Goal: Register for event/course

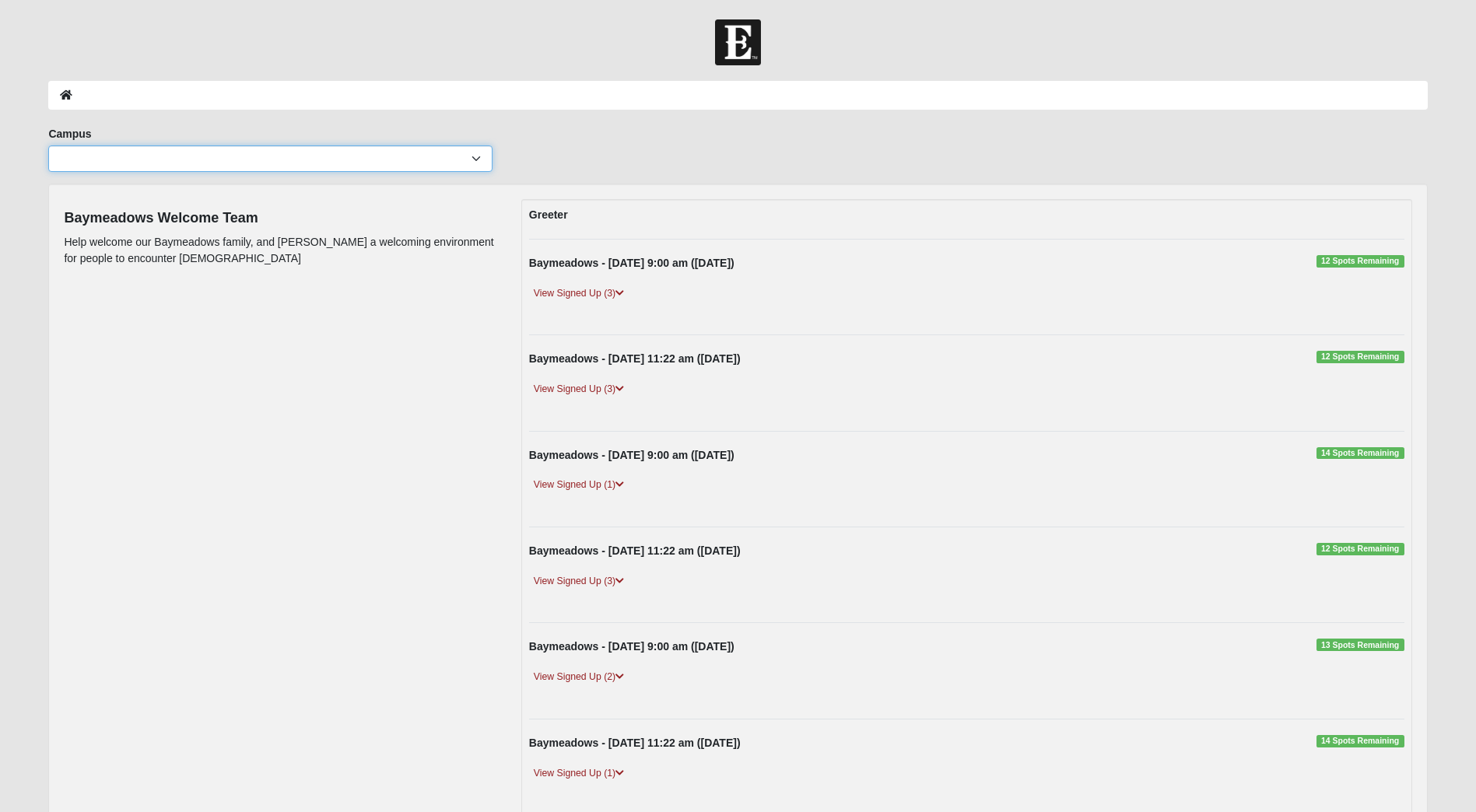
click at [478, 155] on select "[GEOGRAPHIC_DATA] [GEOGRAPHIC_DATA] (Coming Soon) Eleven22 Online [PERSON_NAME]…" at bounding box center [270, 158] width 445 height 26
select select "2"
click at [48, 146] on select "Arlington Baymeadows College Park Orlando (Coming Soon) Eleven22 Online Fleming…" at bounding box center [270, 158] width 445 height 26
click at [617, 295] on link "View Signed Up (3)" at bounding box center [578, 293] width 99 height 16
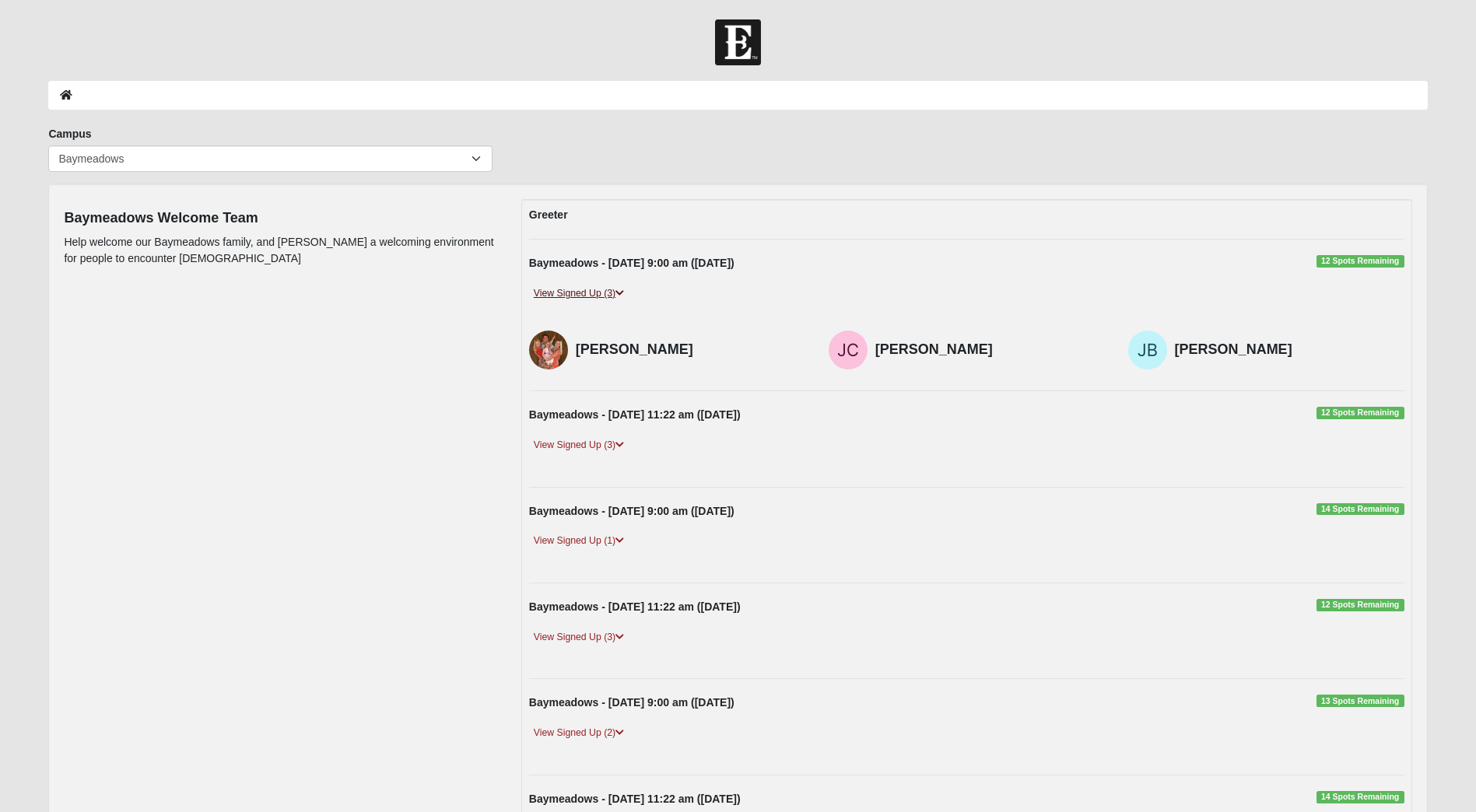
click at [617, 295] on link "View Signed Up (3)" at bounding box center [578, 293] width 99 height 16
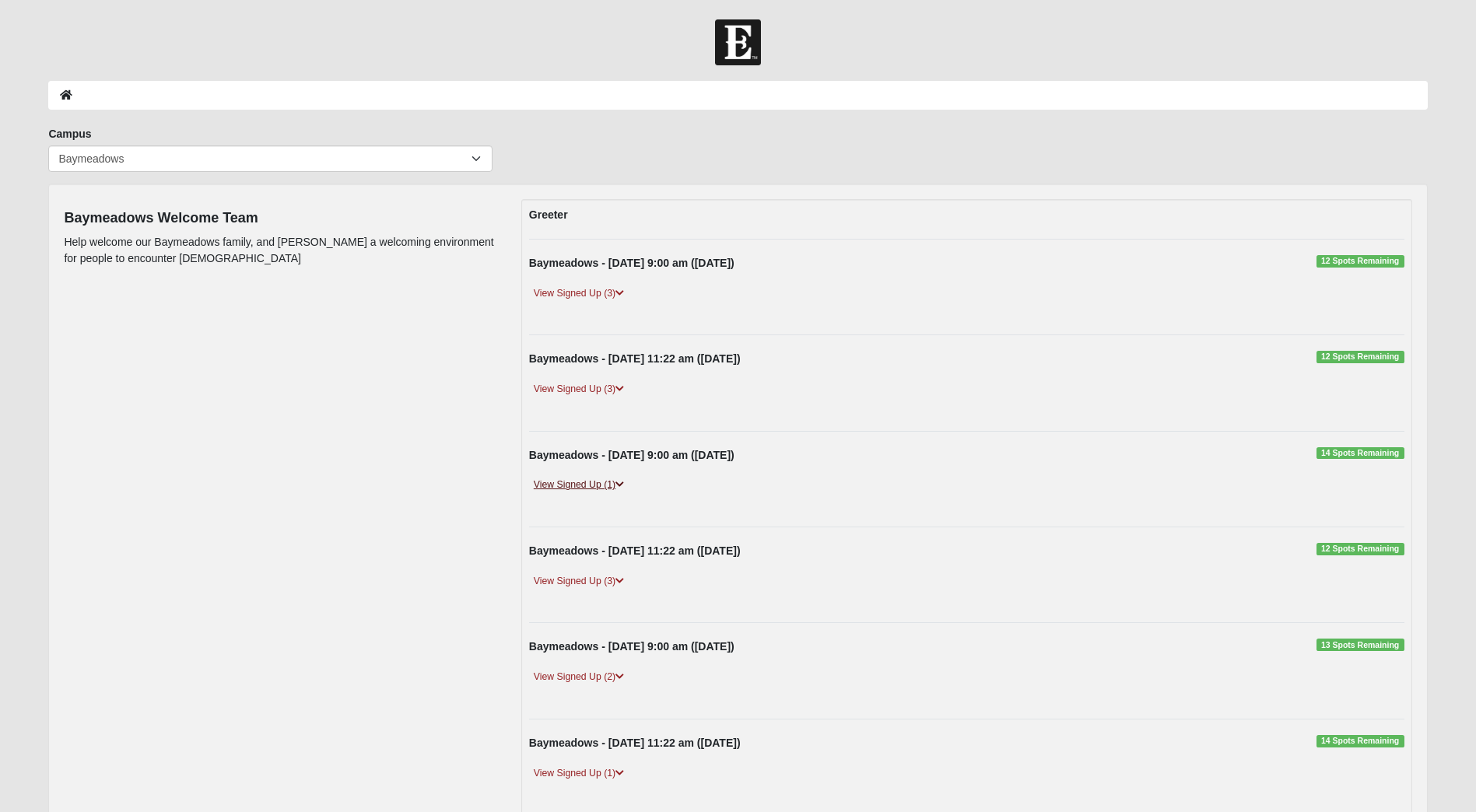
click at [621, 484] on icon at bounding box center [619, 485] width 9 height 10
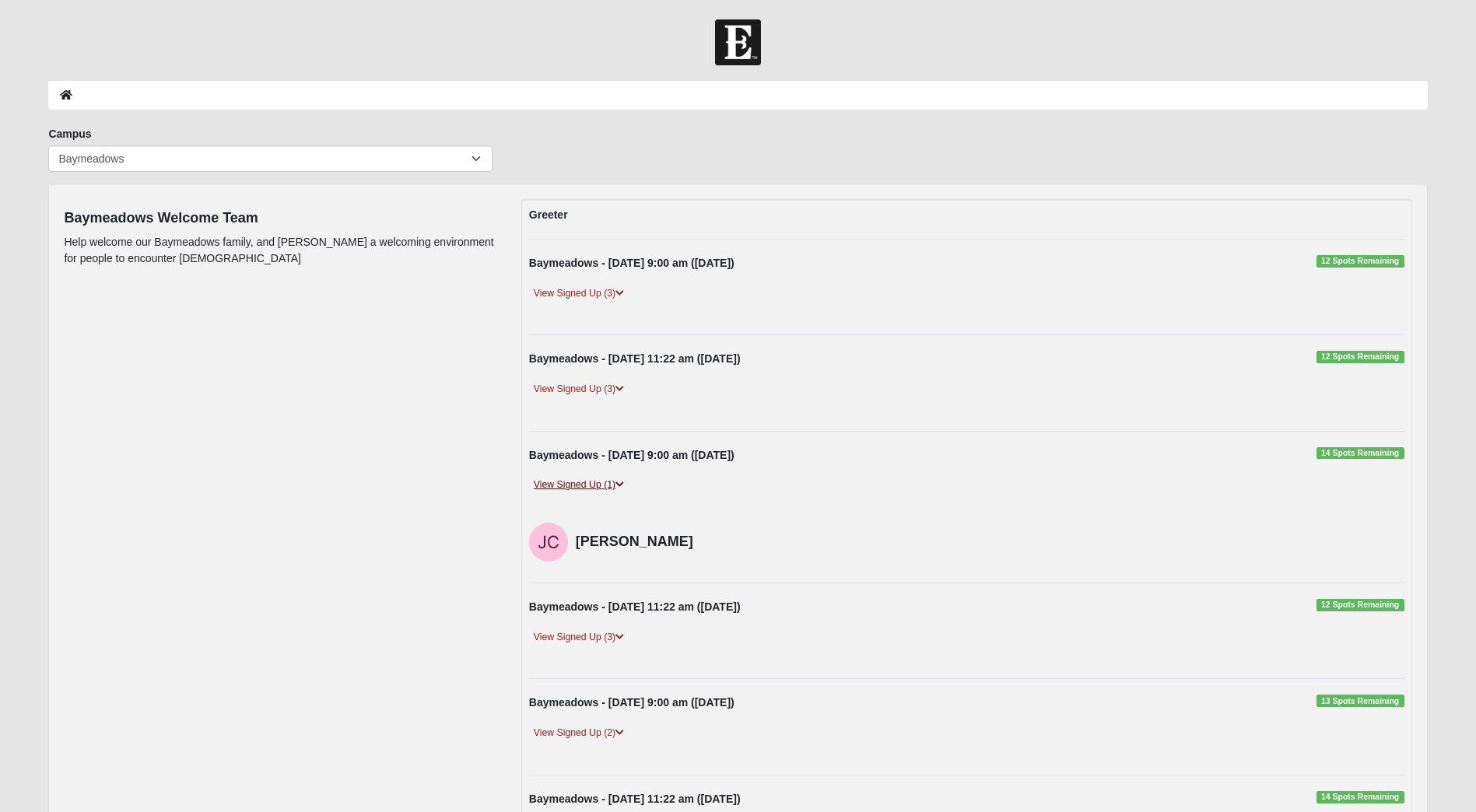
click at [621, 484] on icon at bounding box center [619, 485] width 9 height 10
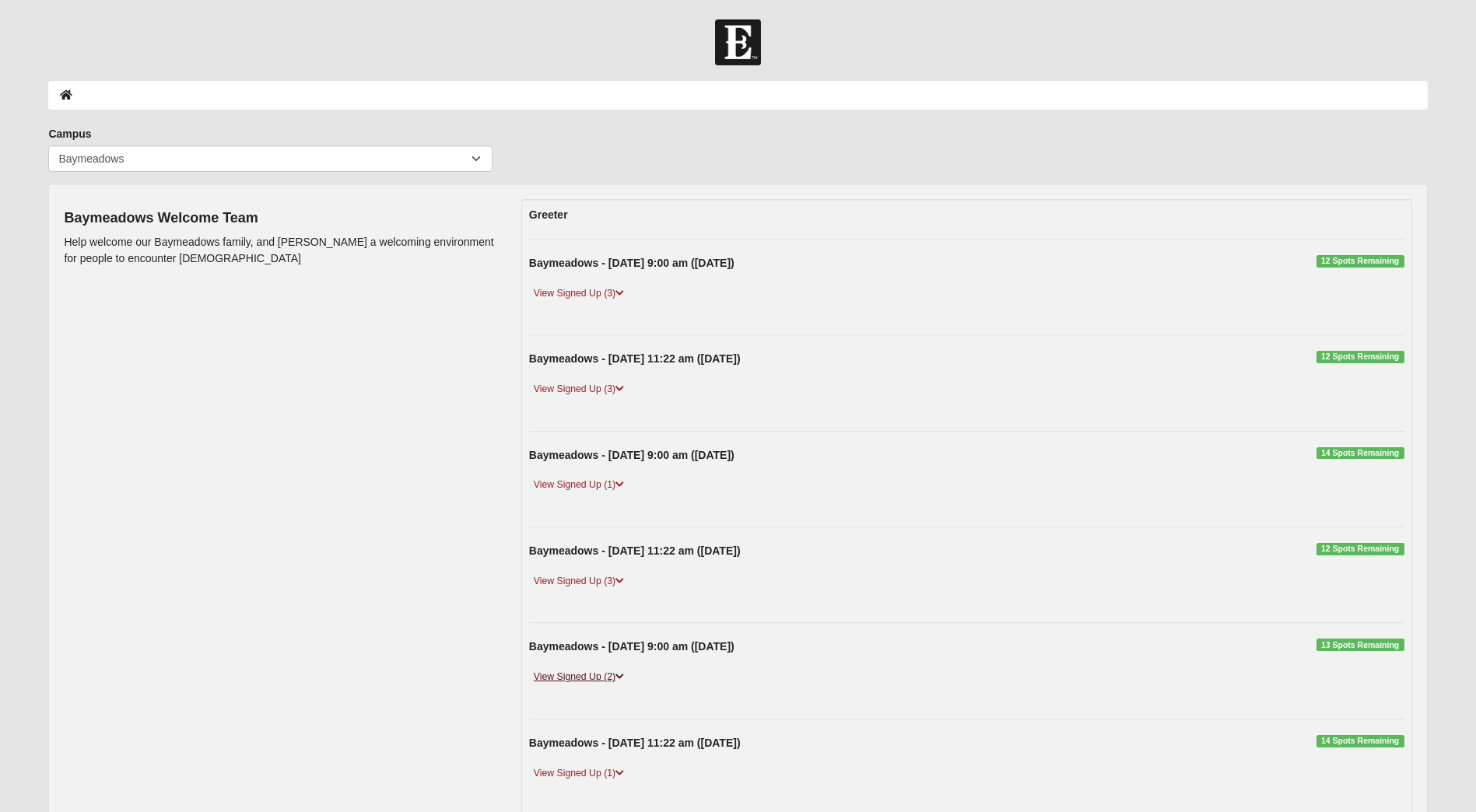
click at [621, 670] on link "View Signed Up (2)" at bounding box center [578, 677] width 99 height 16
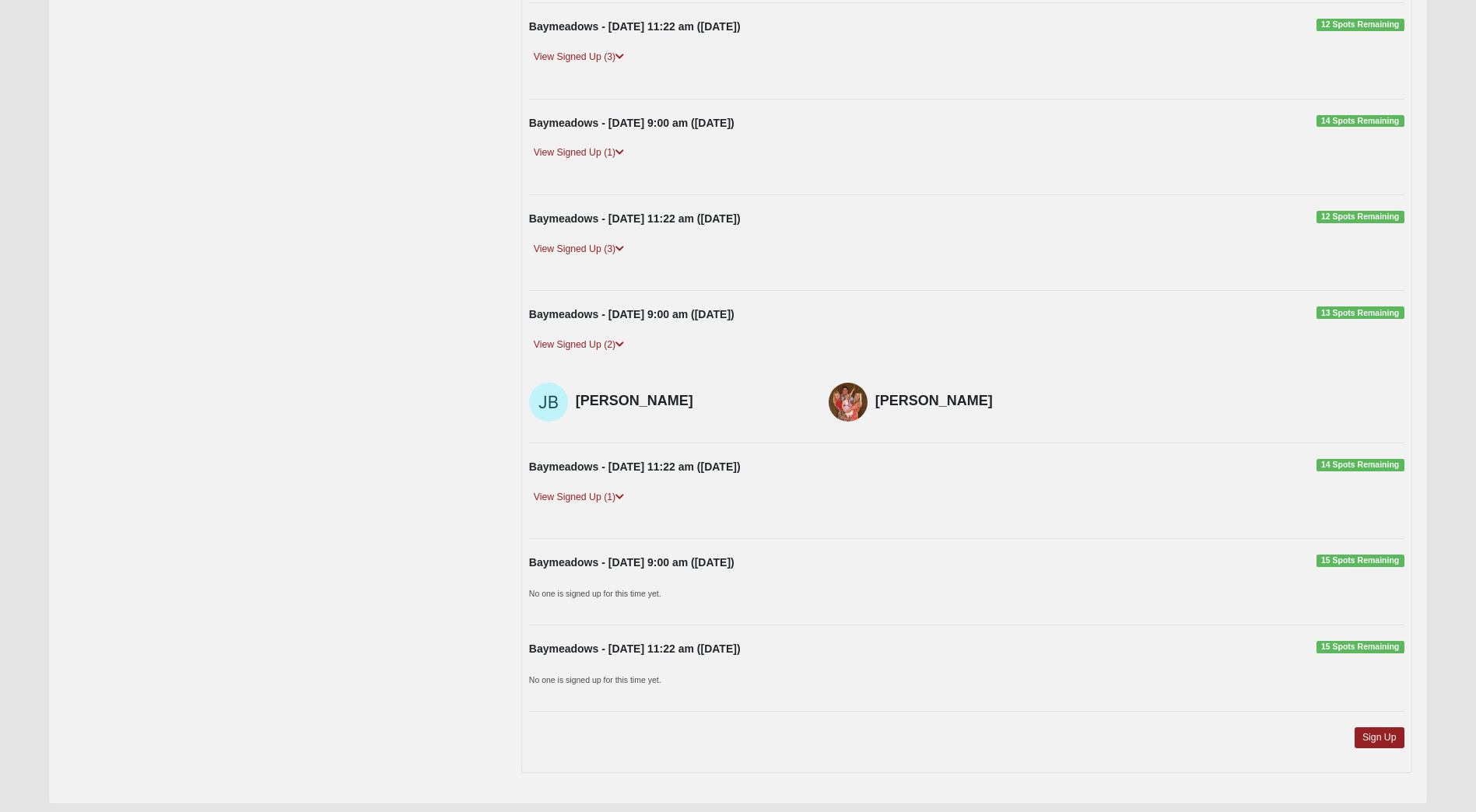
scroll to position [360, 0]
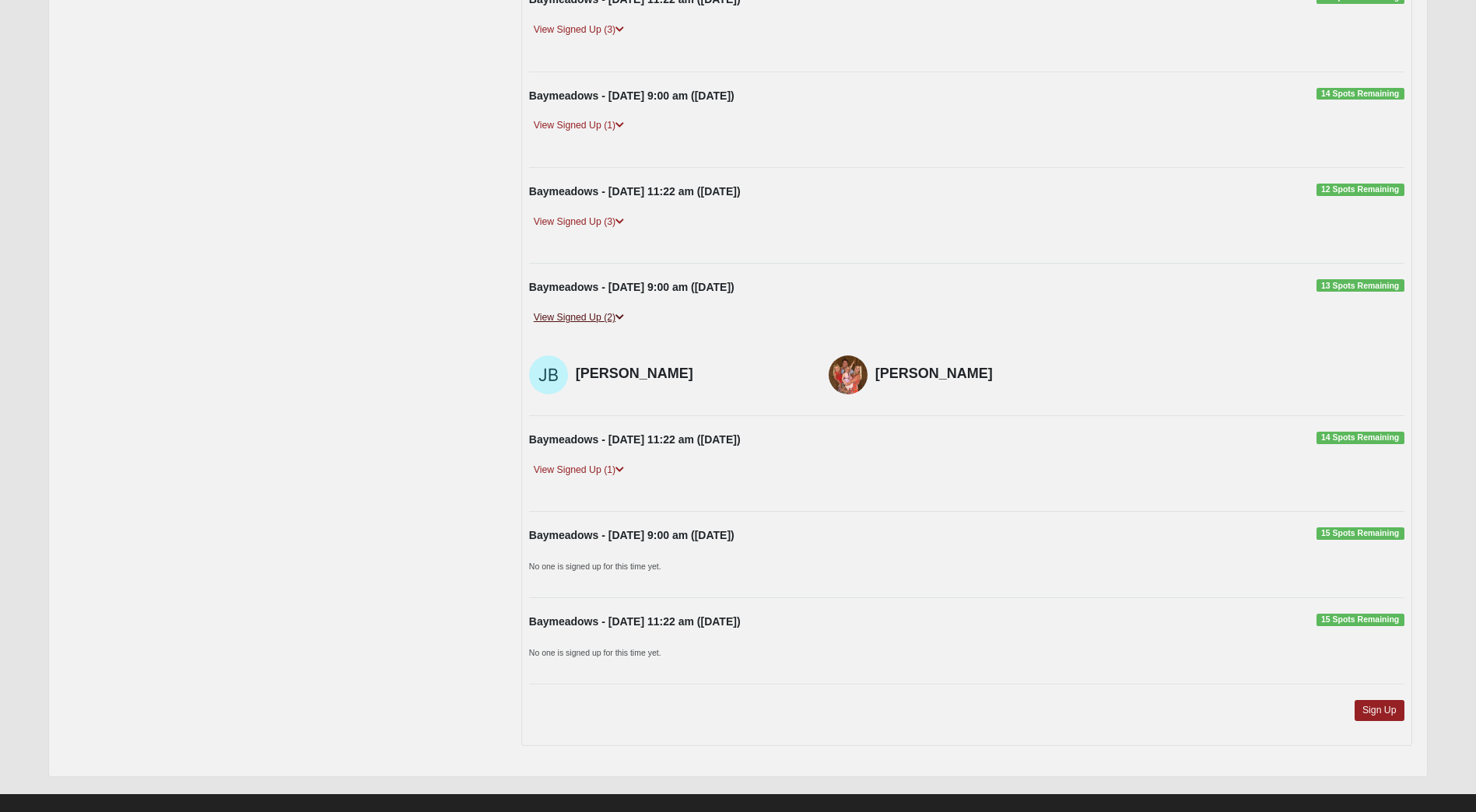
click at [622, 315] on icon at bounding box center [619, 317] width 9 height 10
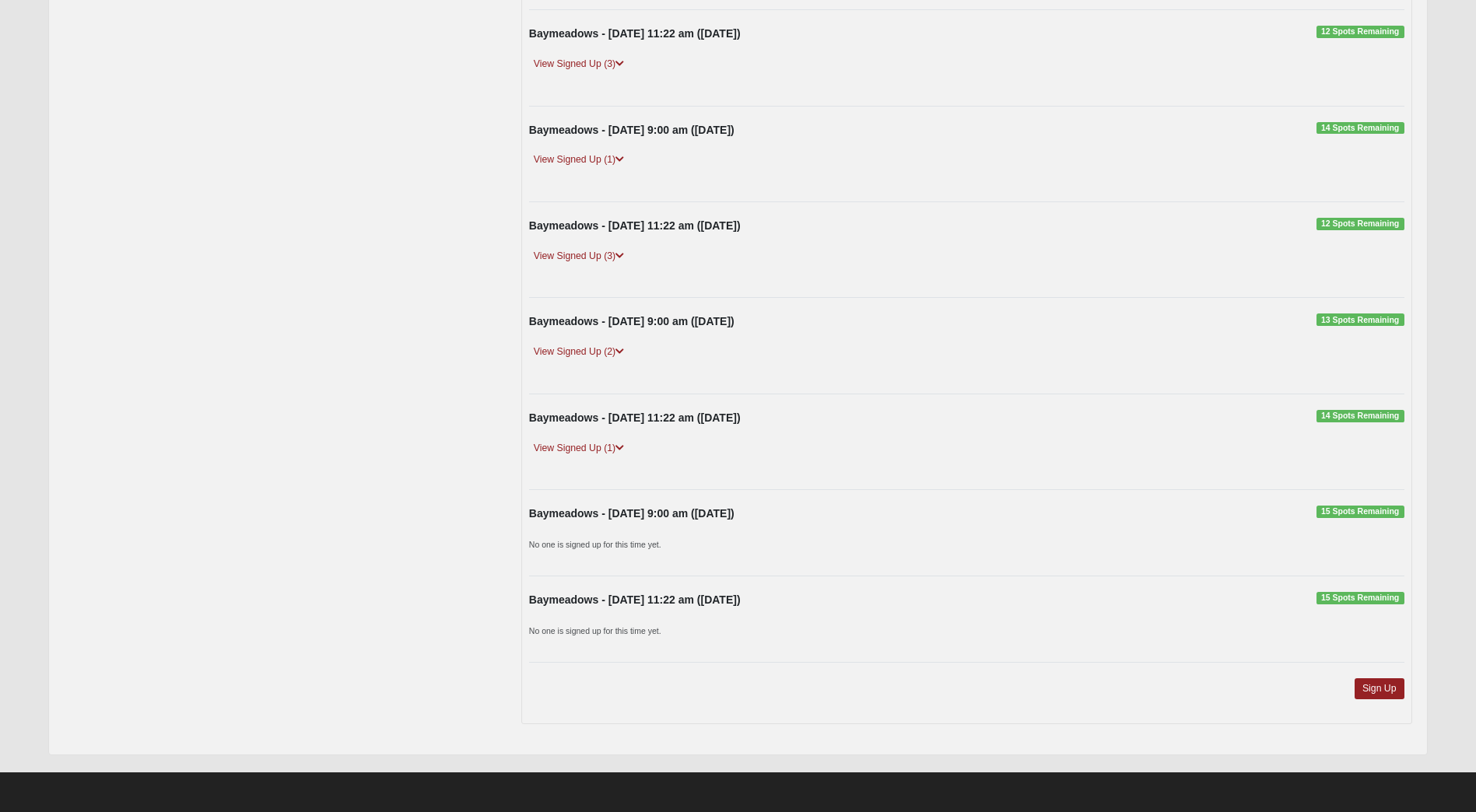
scroll to position [325, 0]
click at [1370, 686] on link "Sign Up" at bounding box center [1380, 689] width 50 height 21
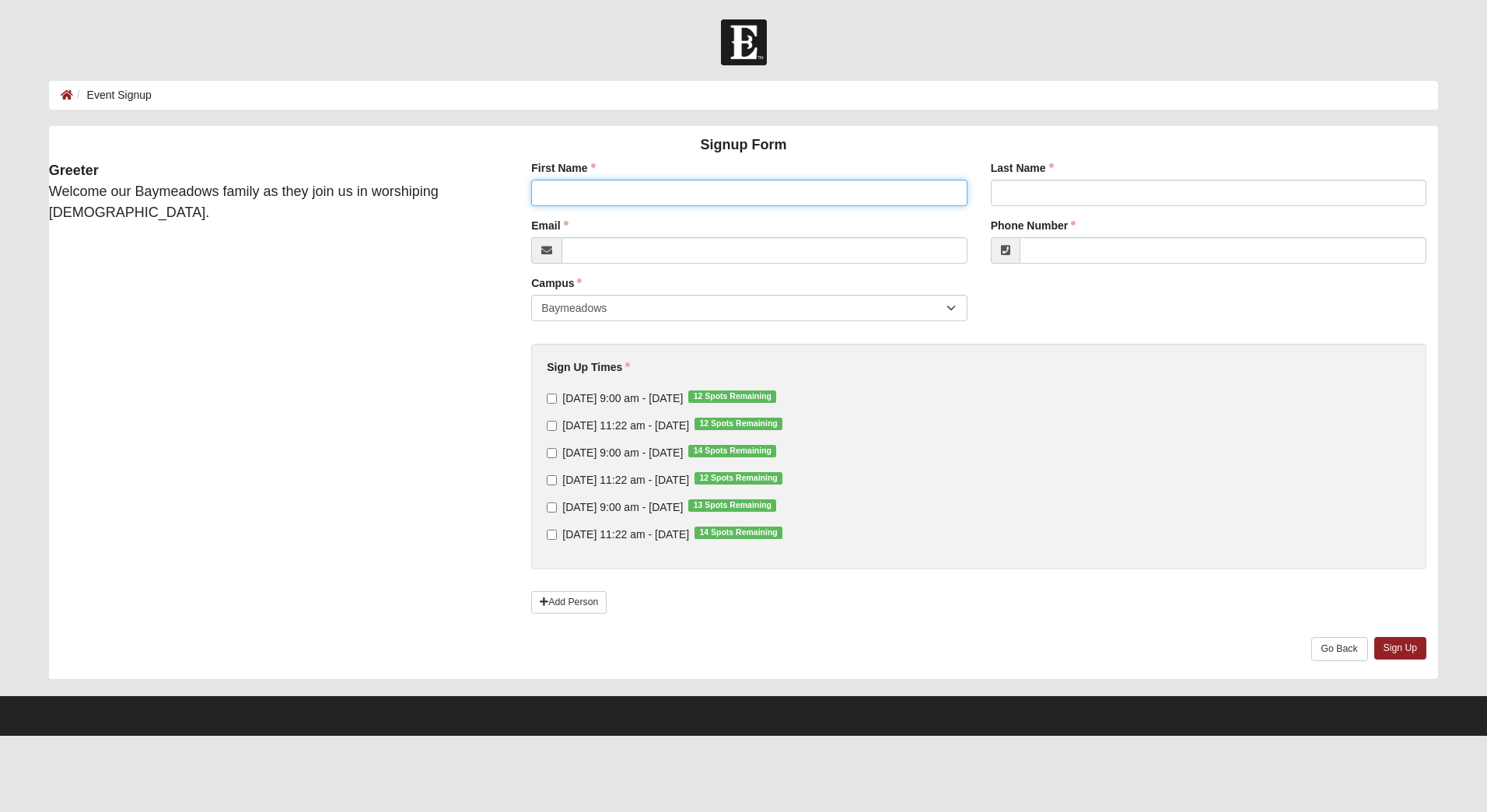
click at [573, 183] on input "First Name" at bounding box center [749, 192] width 436 height 26
type input "[PERSON_NAME]"
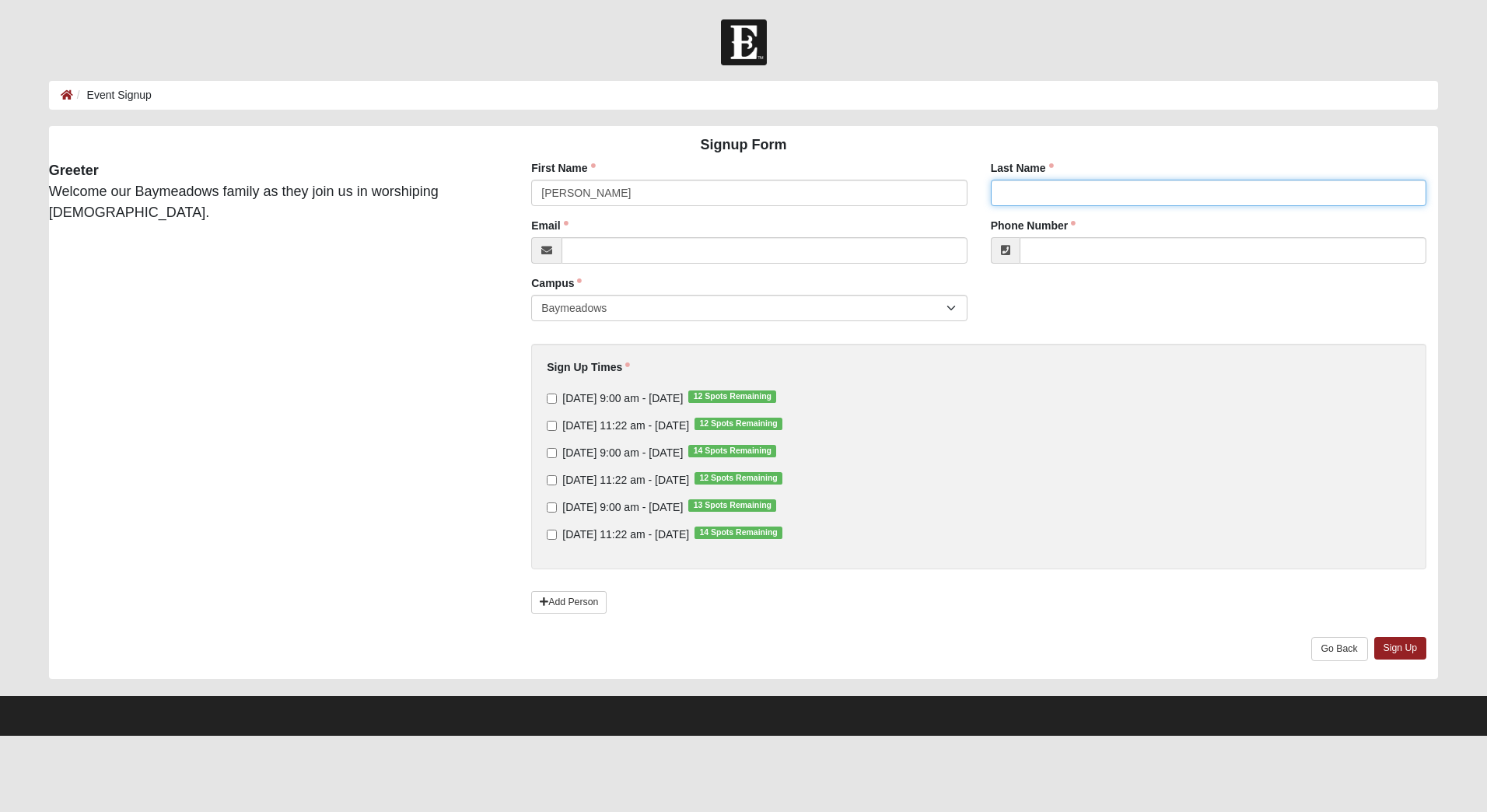
type input "[PERSON_NAME]"
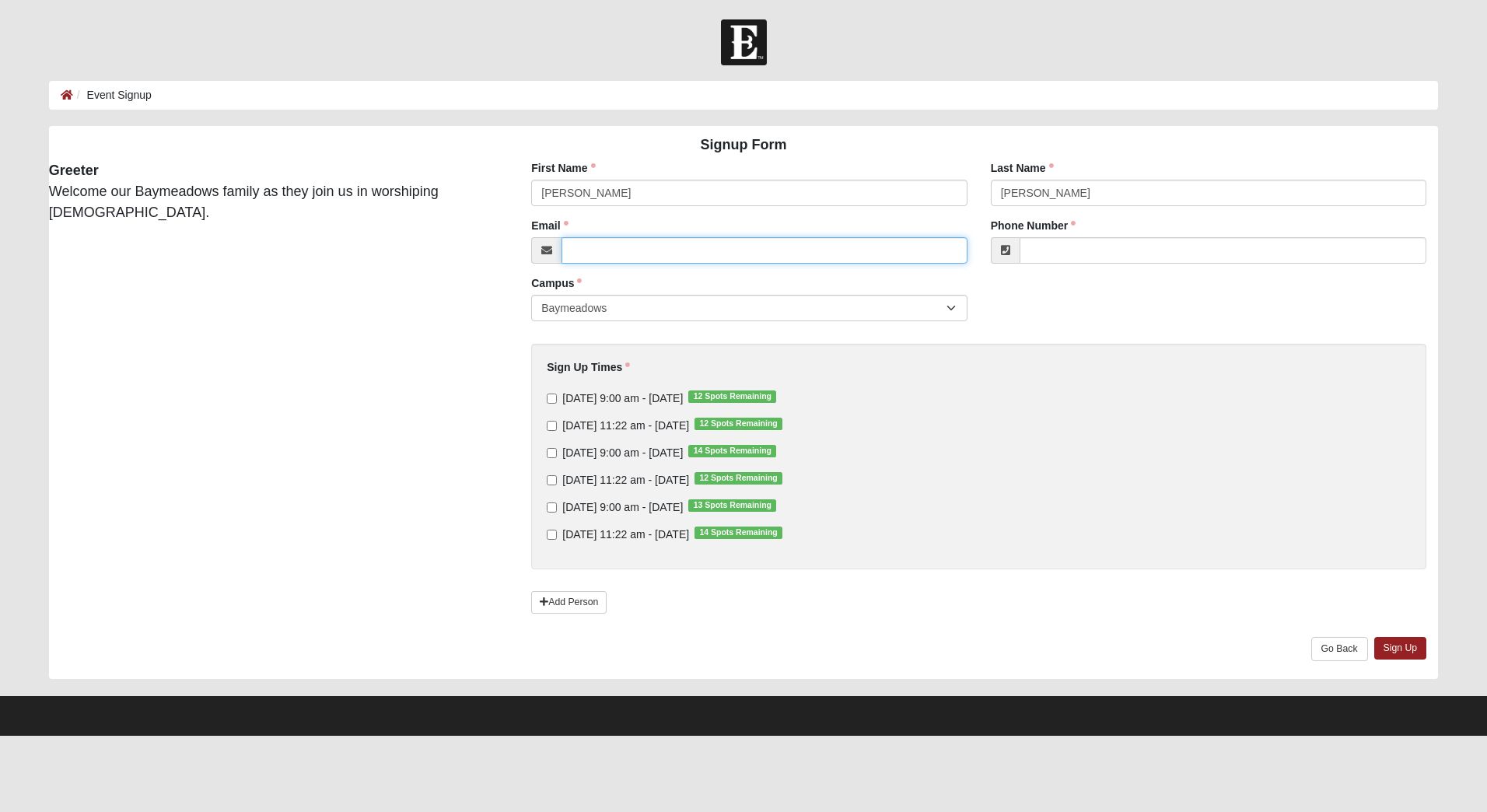
type input "[EMAIL_ADDRESS][PERSON_NAME][DOMAIN_NAME]"
type input "[PHONE_NUMBER]"
click at [550, 509] on input "[DATE] 9:00 am - [DATE] 13 Spots Remaining" at bounding box center [552, 507] width 10 height 10
checkbox input "true"
click at [1396, 646] on link "Sign Up" at bounding box center [1400, 648] width 53 height 22
